Goal: Task Accomplishment & Management: Use online tool/utility

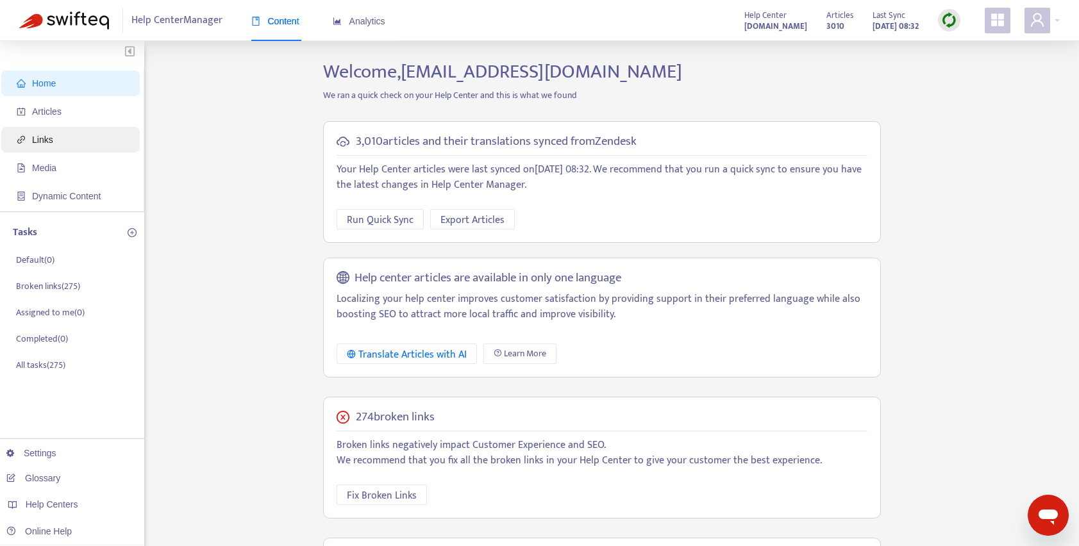
click at [38, 145] on span "Links" at bounding box center [73, 140] width 113 height 26
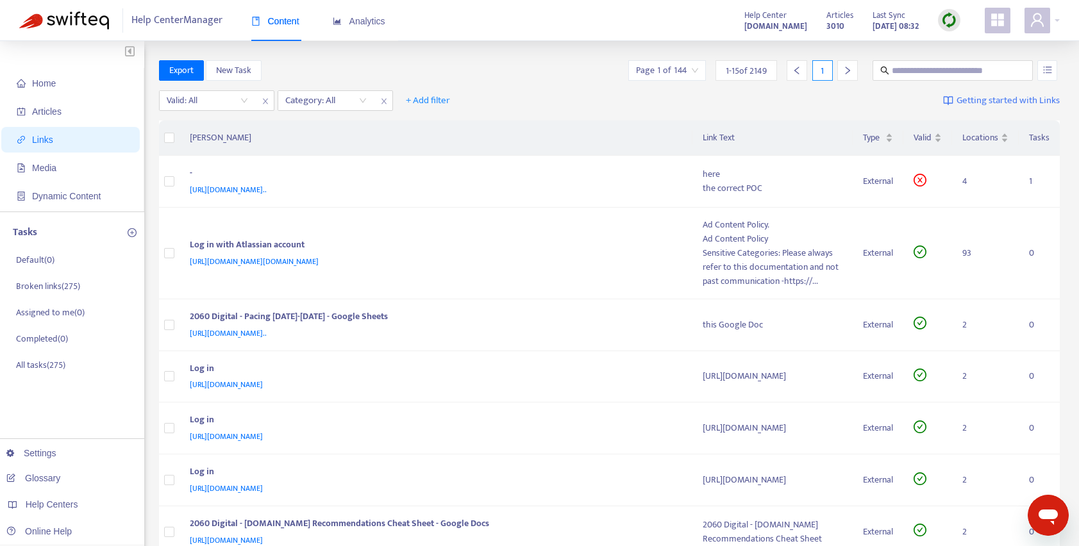
click at [949, 20] on img at bounding box center [949, 20] width 16 height 16
click at [963, 66] on link "Full Sync" at bounding box center [971, 67] width 46 height 15
